Goal: Transaction & Acquisition: Purchase product/service

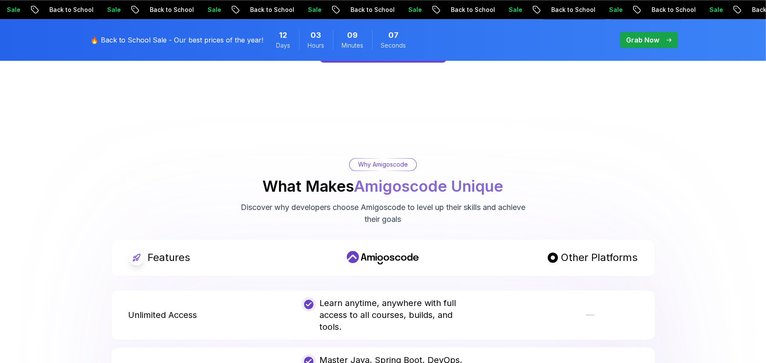
scroll to position [1473, 0]
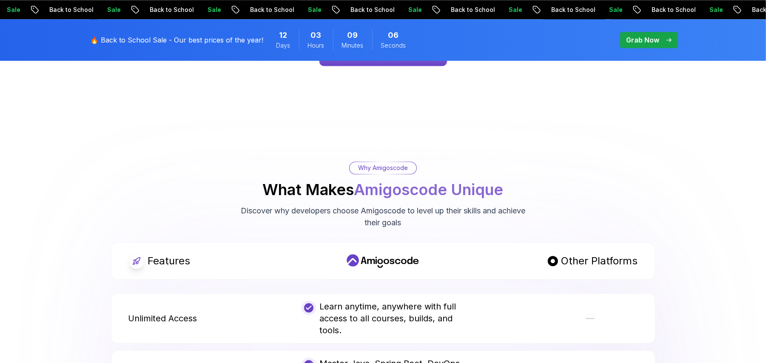
click at [393, 164] on p "Why Amigoscode" at bounding box center [383, 168] width 50 height 9
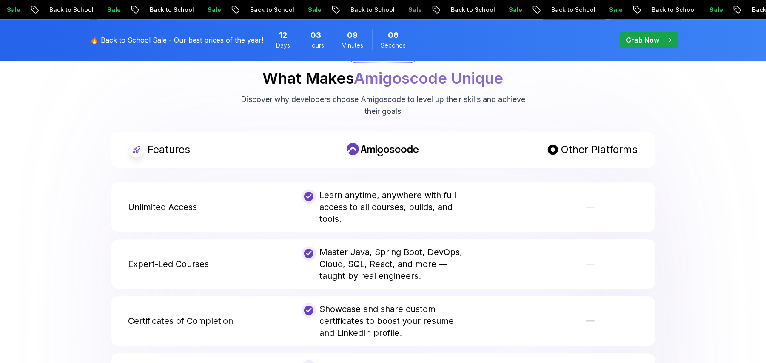
scroll to position [1587, 0]
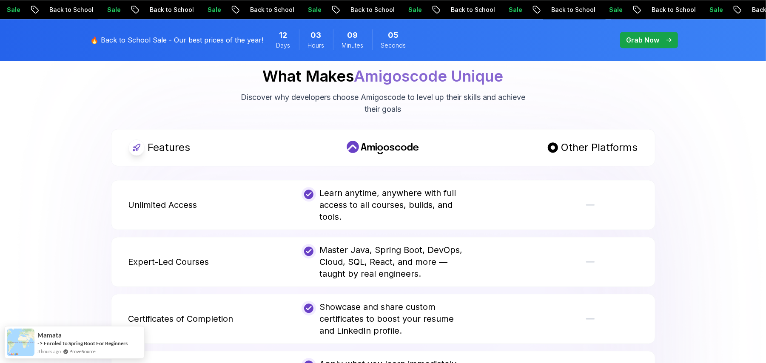
drag, startPoint x: 524, startPoint y: 134, endPoint x: 422, endPoint y: 177, distance: 110.5
click at [524, 139] on div "Other Platforms" at bounding box center [555, 147] width 163 height 16
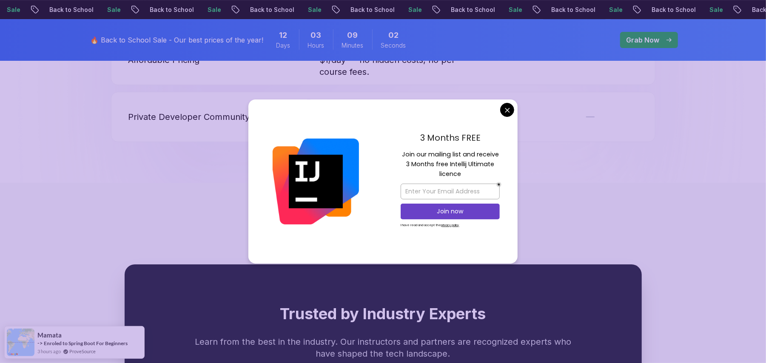
scroll to position [2097, 0]
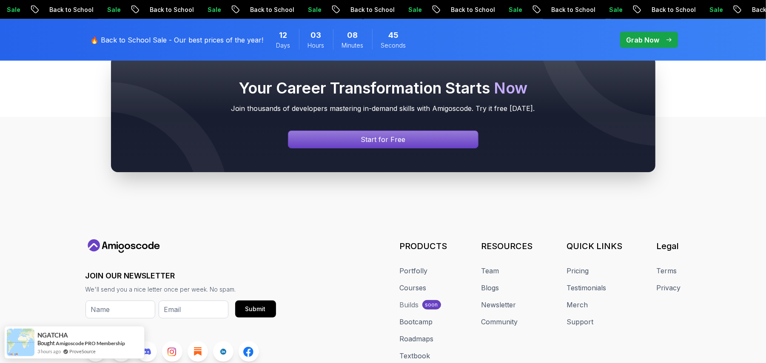
scroll to position [3263, 0]
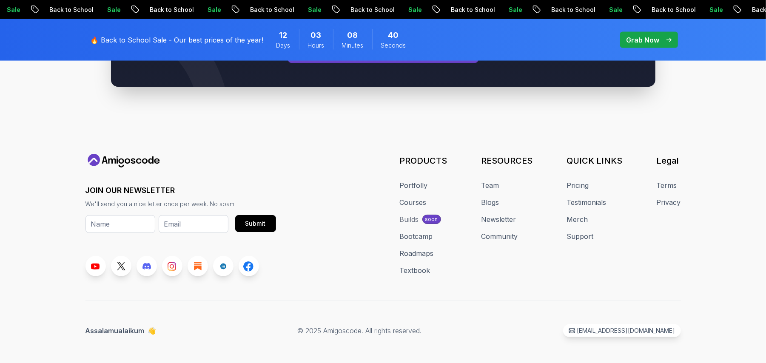
click at [405, 214] on div "Builds" at bounding box center [409, 219] width 19 height 10
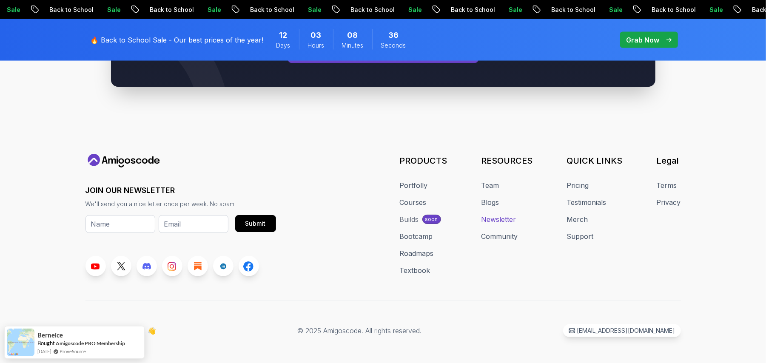
click at [506, 214] on link "Newsletter" at bounding box center [498, 219] width 35 height 10
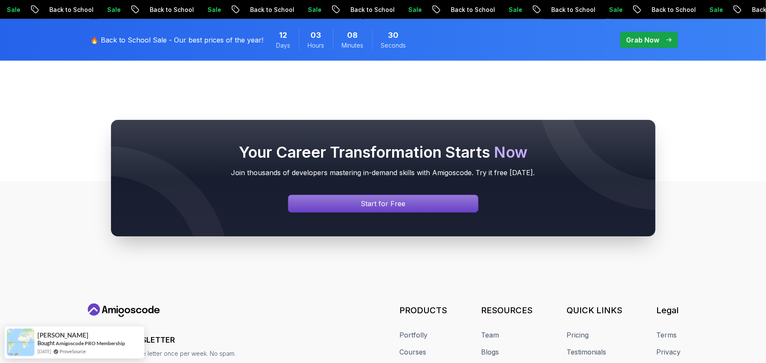
scroll to position [896, 0]
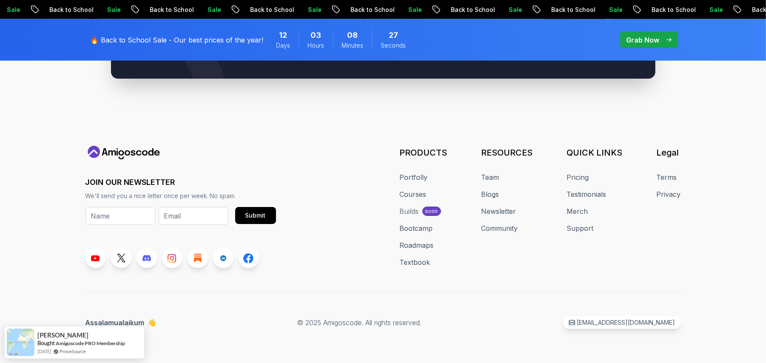
click at [408, 208] on div "Builds" at bounding box center [409, 211] width 19 height 10
click at [414, 190] on link "Courses" at bounding box center [413, 194] width 27 height 10
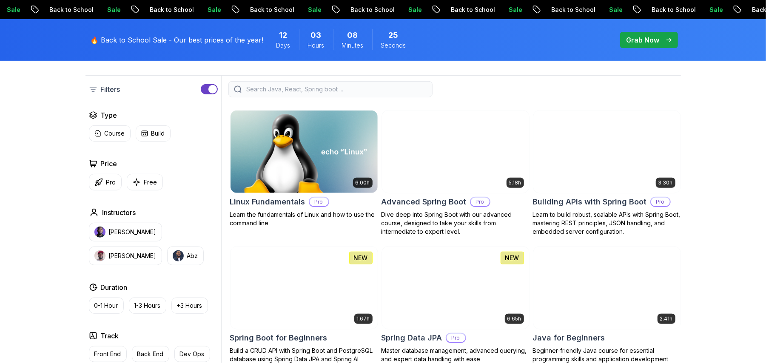
scroll to position [227, 0]
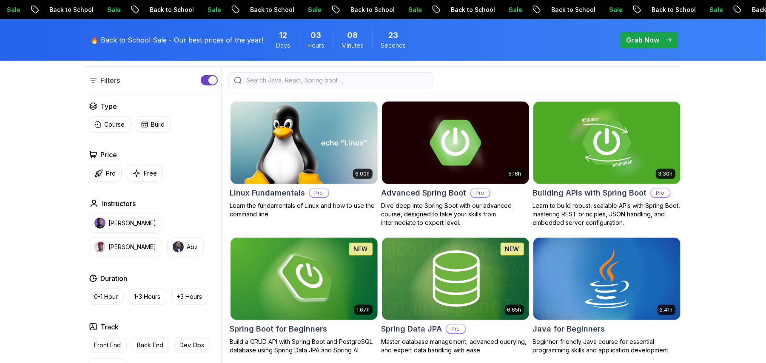
click at [517, 135] on img at bounding box center [455, 142] width 154 height 86
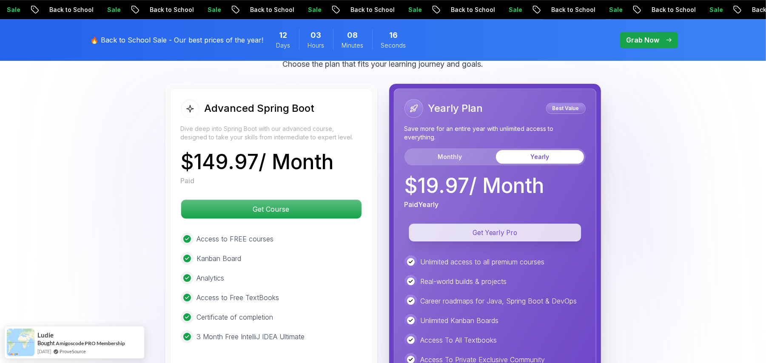
scroll to position [1813, 0]
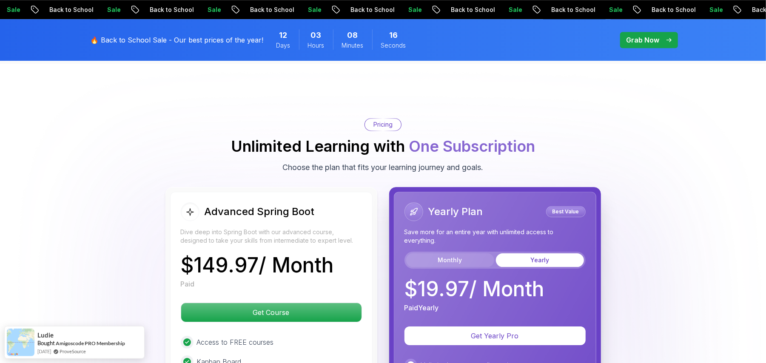
click at [454, 253] on button "Monthly" at bounding box center [450, 260] width 88 height 14
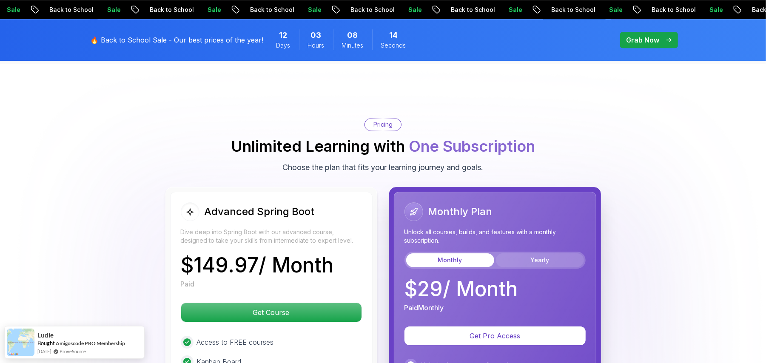
click at [544, 253] on button "Yearly" at bounding box center [540, 260] width 88 height 14
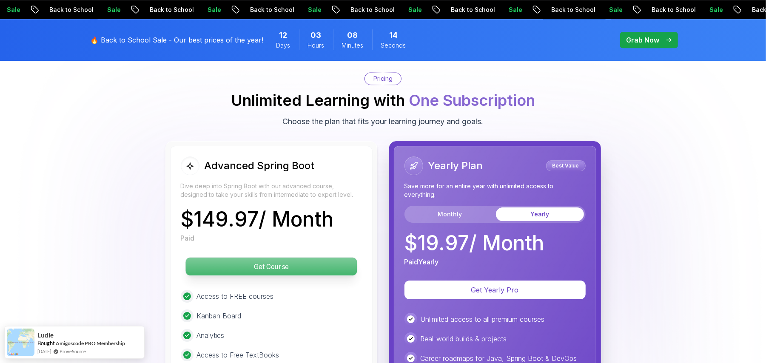
scroll to position [1927, 0]
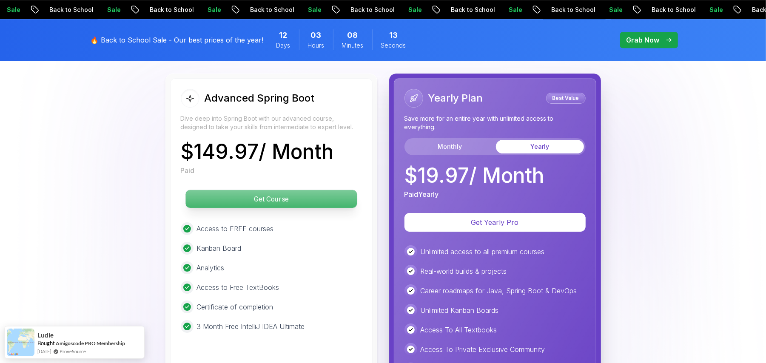
click at [280, 190] on p "Get Course" at bounding box center [270, 199] width 171 height 18
